Goal: Check status: Check status

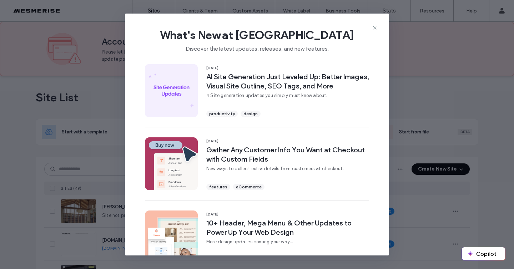
click at [379, 28] on div "What's New at Duda Discover the latest updates, releases, and new features." at bounding box center [257, 38] width 264 height 48
click at [376, 27] on icon at bounding box center [375, 28] width 6 height 6
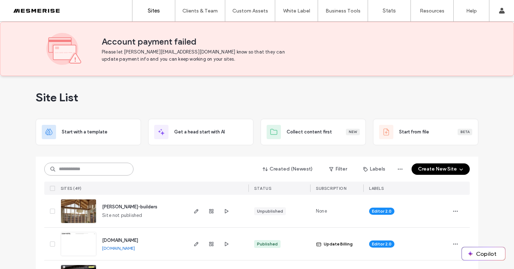
click at [72, 170] on input at bounding box center [88, 169] width 89 height 13
type input "*******"
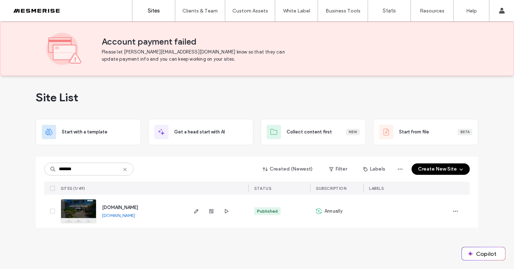
click at [84, 209] on img at bounding box center [78, 224] width 35 height 49
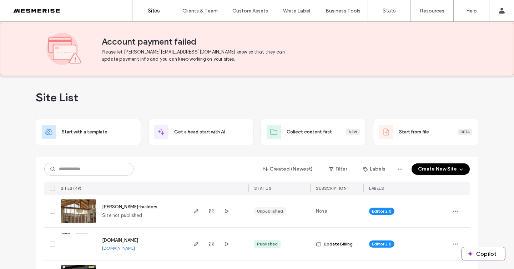
scroll to position [11, 0]
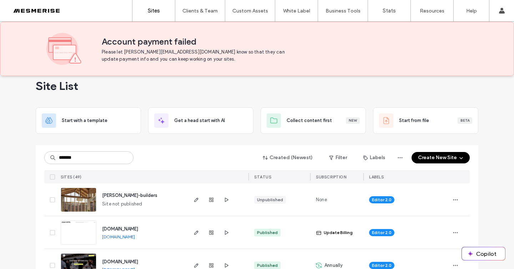
type input "*******"
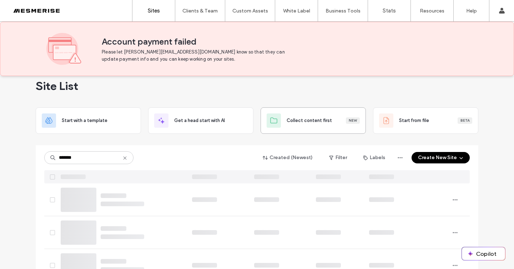
scroll to position [0, 0]
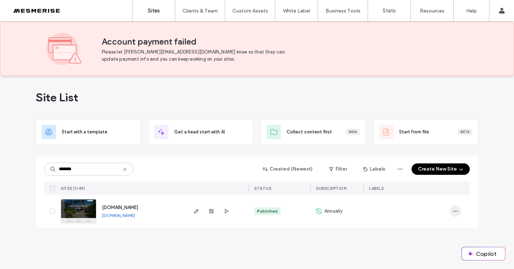
click at [450, 210] on span "button" at bounding box center [455, 211] width 11 height 11
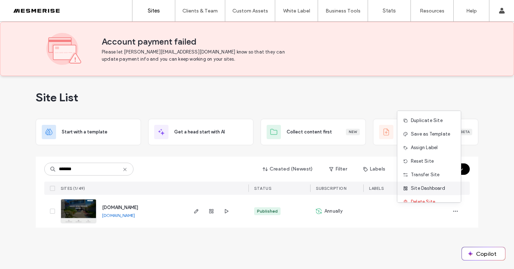
click at [439, 187] on span "Site Dashboard" at bounding box center [428, 188] width 34 height 7
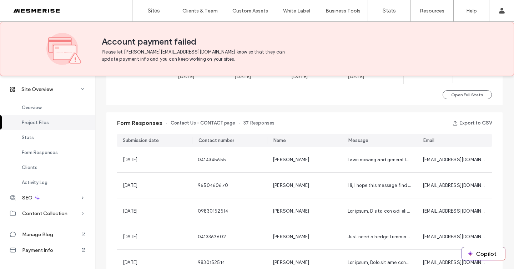
scroll to position [483, 0]
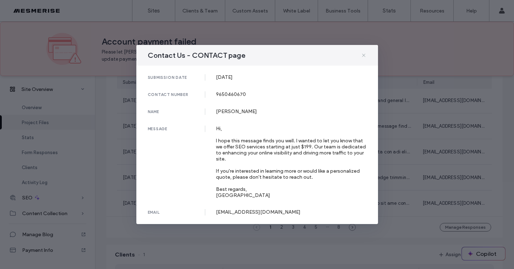
click at [363, 55] on use at bounding box center [363, 55] width 3 height 3
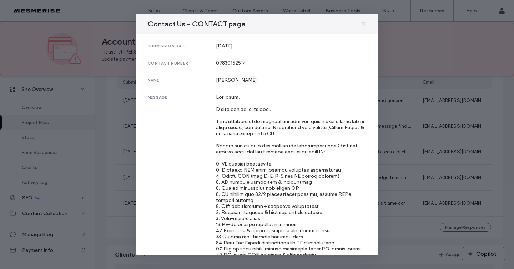
click at [364, 22] on icon at bounding box center [364, 24] width 6 height 6
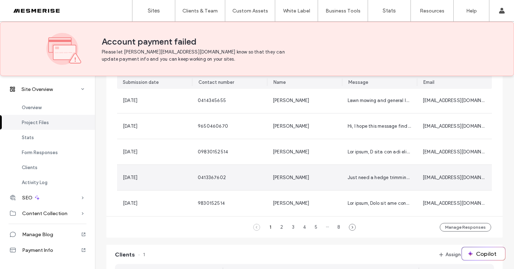
click at [379, 181] on div "Just need a hedge trimming and patio / walls jet washed. Looking for an estimat…" at bounding box center [379, 177] width 75 height 25
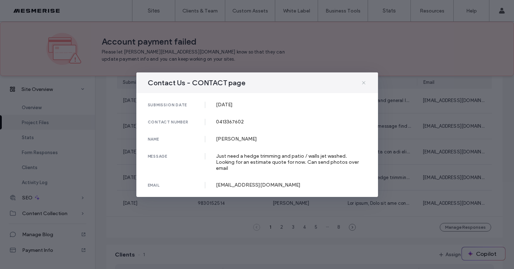
click at [365, 84] on icon at bounding box center [364, 83] width 6 height 6
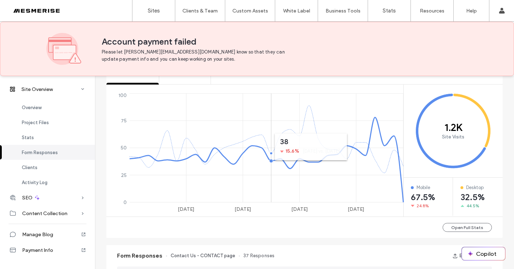
scroll to position [269, 0]
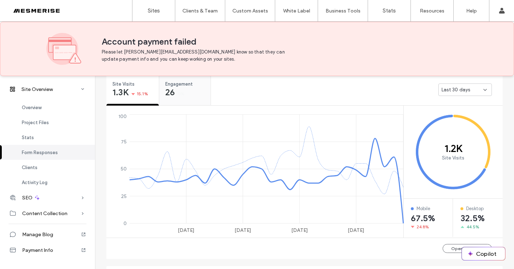
click at [177, 89] on div "26 0%" at bounding box center [175, 93] width 20 height 9
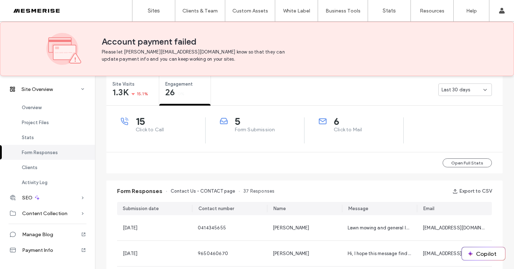
click at [482, 91] on icon at bounding box center [485, 90] width 6 height 6
click at [400, 96] on div "Last 30 days" at bounding box center [357, 89] width 292 height 29
click at [466, 165] on button "Open Full Stats" at bounding box center [467, 162] width 49 height 9
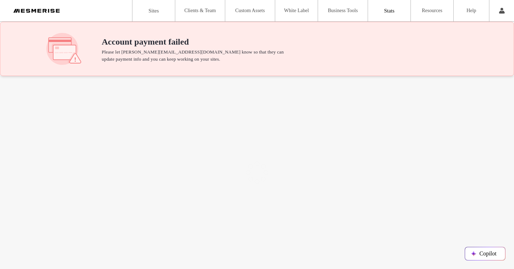
type input "**********"
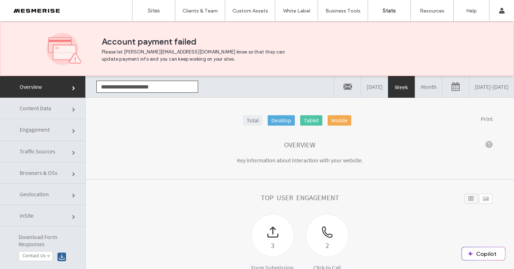
click link
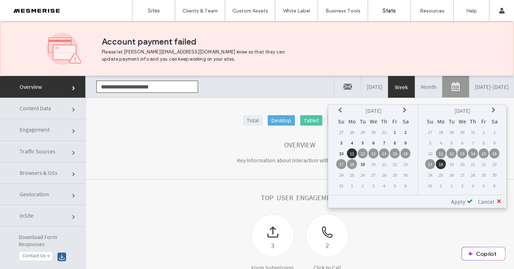
click at [469, 87] on link "[DATE] - [DATE]" at bounding box center [491, 86] width 45 height 21
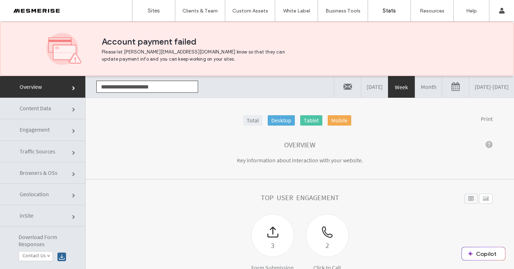
click at [469, 87] on link "[DATE] - [DATE]" at bounding box center [491, 86] width 45 height 21
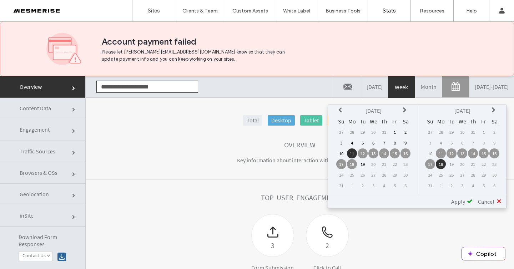
click at [339, 110] on icon at bounding box center [341, 110] width 6 height 6
click at [354, 153] on td "14" at bounding box center [352, 153] width 10 height 10
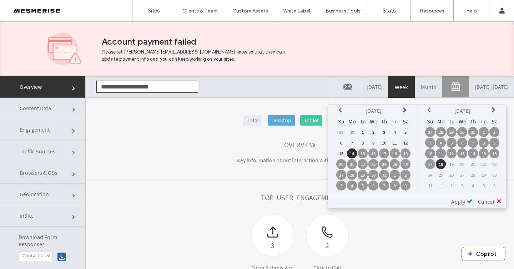
click at [461, 155] on td "13" at bounding box center [462, 153] width 10 height 10
click at [463, 200] on span "Apply" at bounding box center [458, 201] width 14 height 7
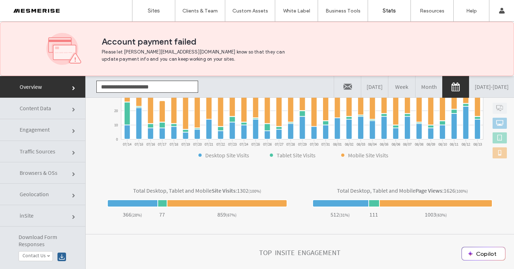
scroll to position [55, 0]
